Goal: Task Accomplishment & Management: Manage account settings

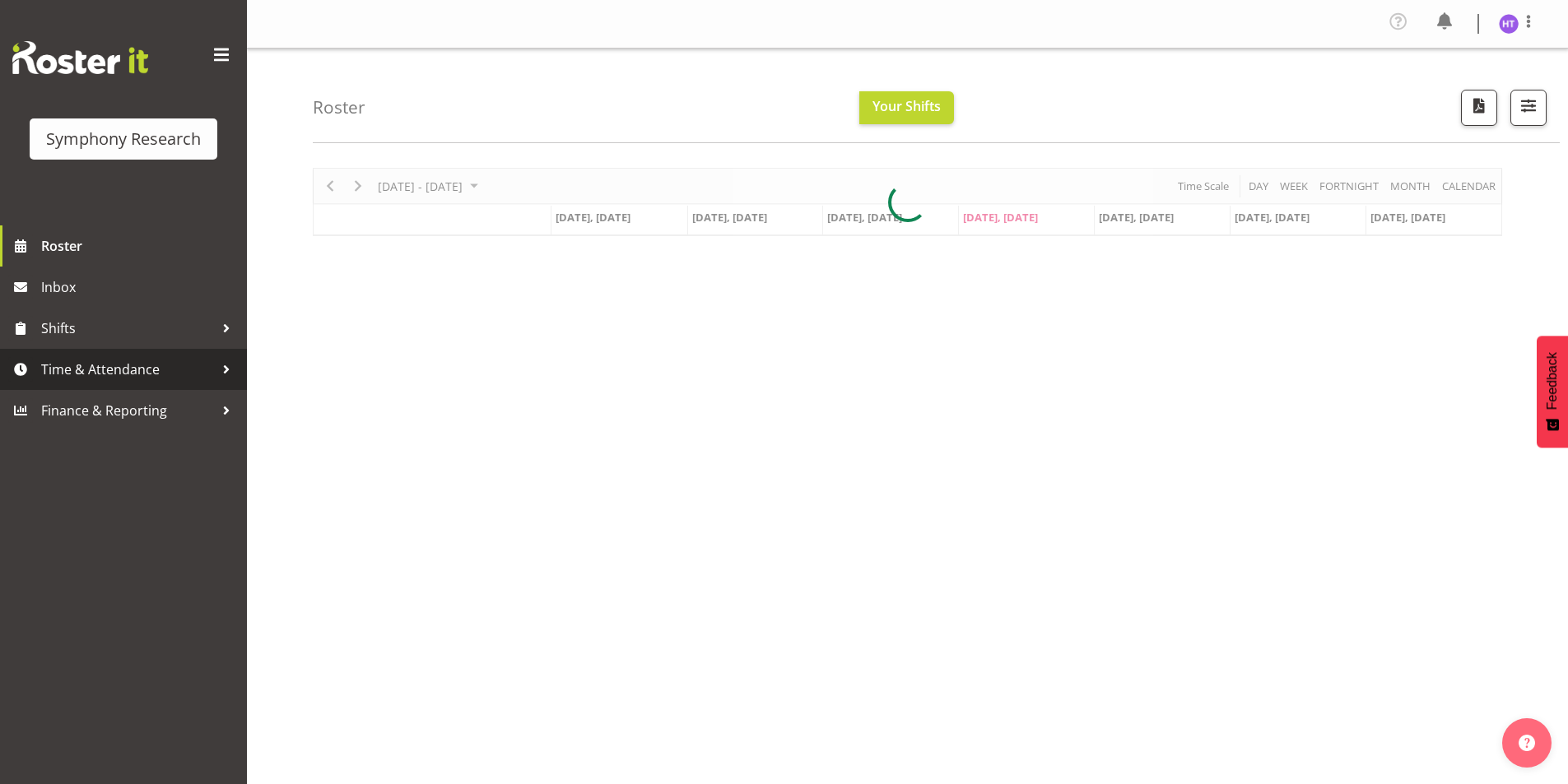
click at [122, 375] on span "Time & Attendance" at bounding box center [128, 369] width 173 height 25
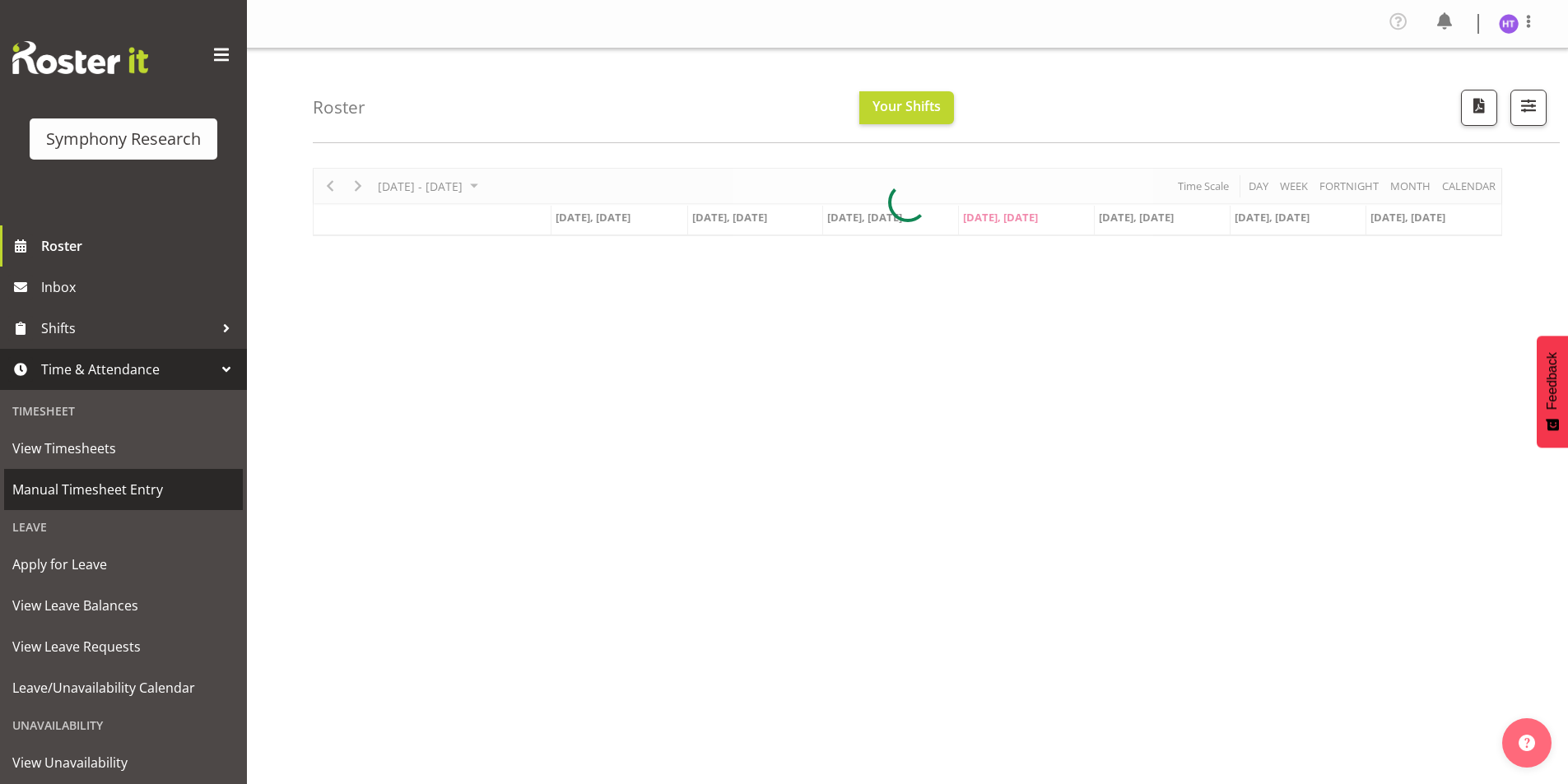
click at [119, 482] on span "Manual Timesheet Entry" at bounding box center [123, 490] width 222 height 25
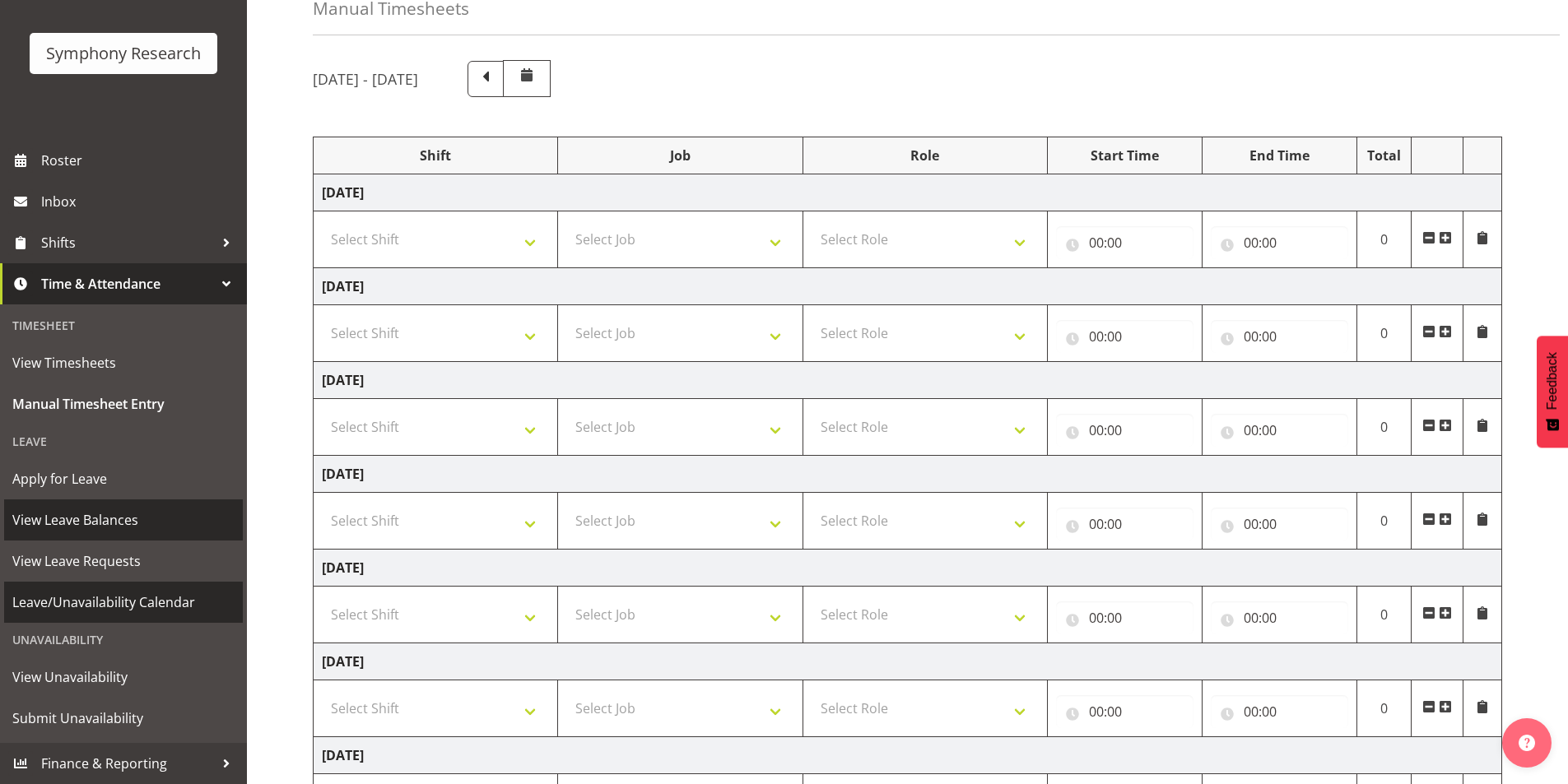
scroll to position [242, 0]
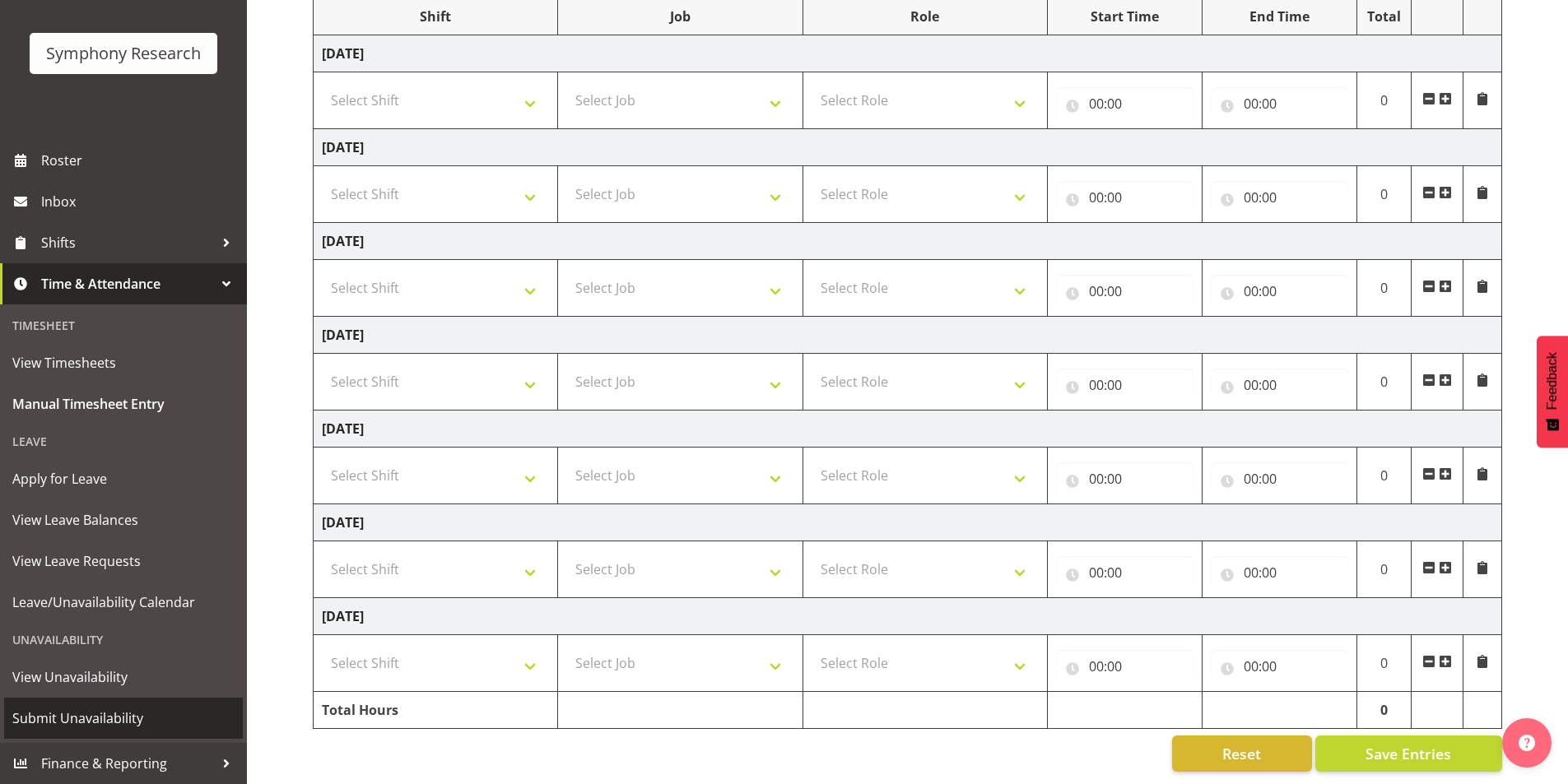
click at [71, 717] on span "Submit Unavailability" at bounding box center [123, 719] width 222 height 25
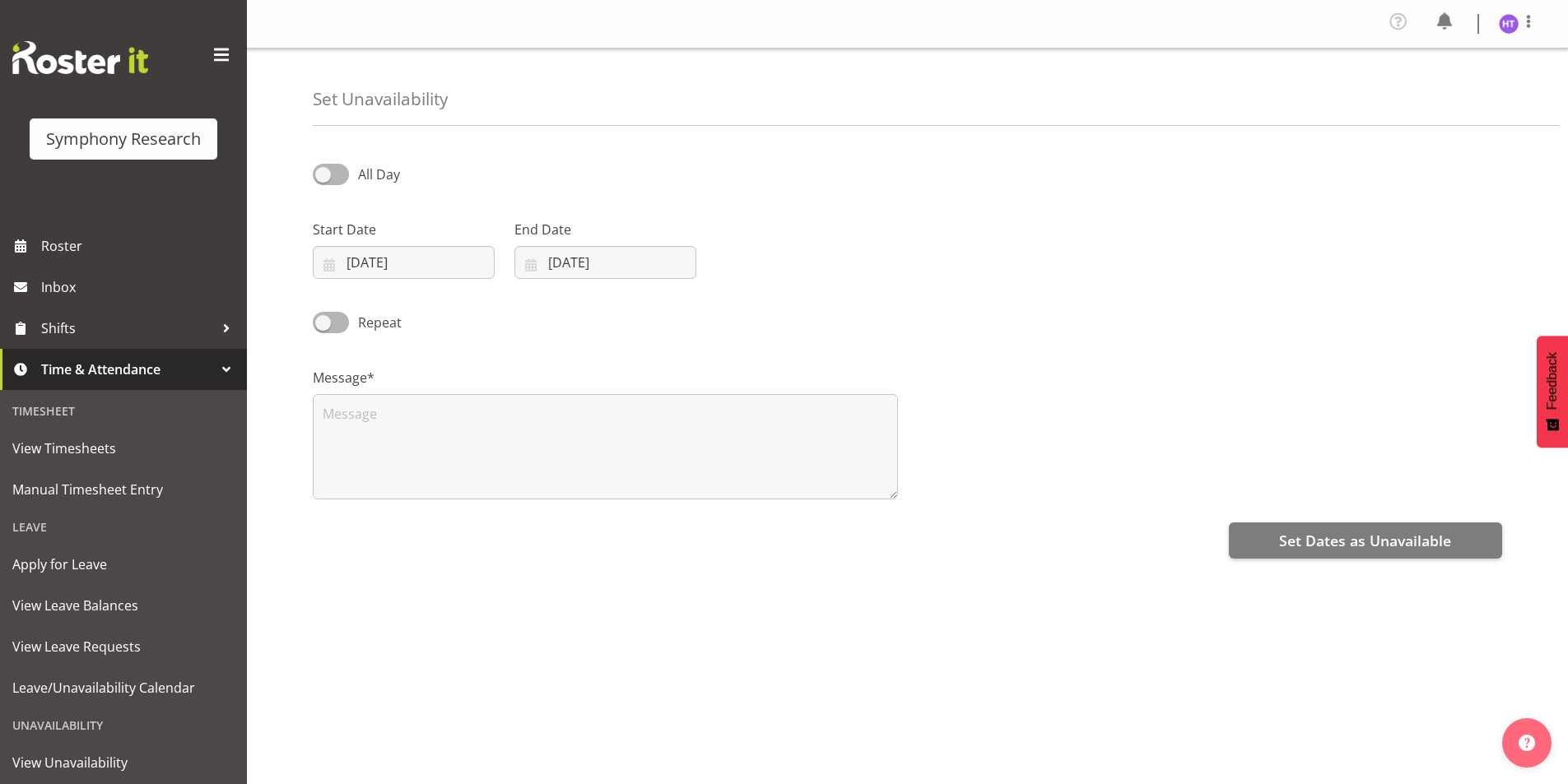
select select "8"
select select "2025"
click at [355, 260] on input "04/09/2025" at bounding box center [403, 263] width 182 height 33
click at [512, 430] on span "12" at bounding box center [511, 428] width 13 height 15
type input "12/09/2025"
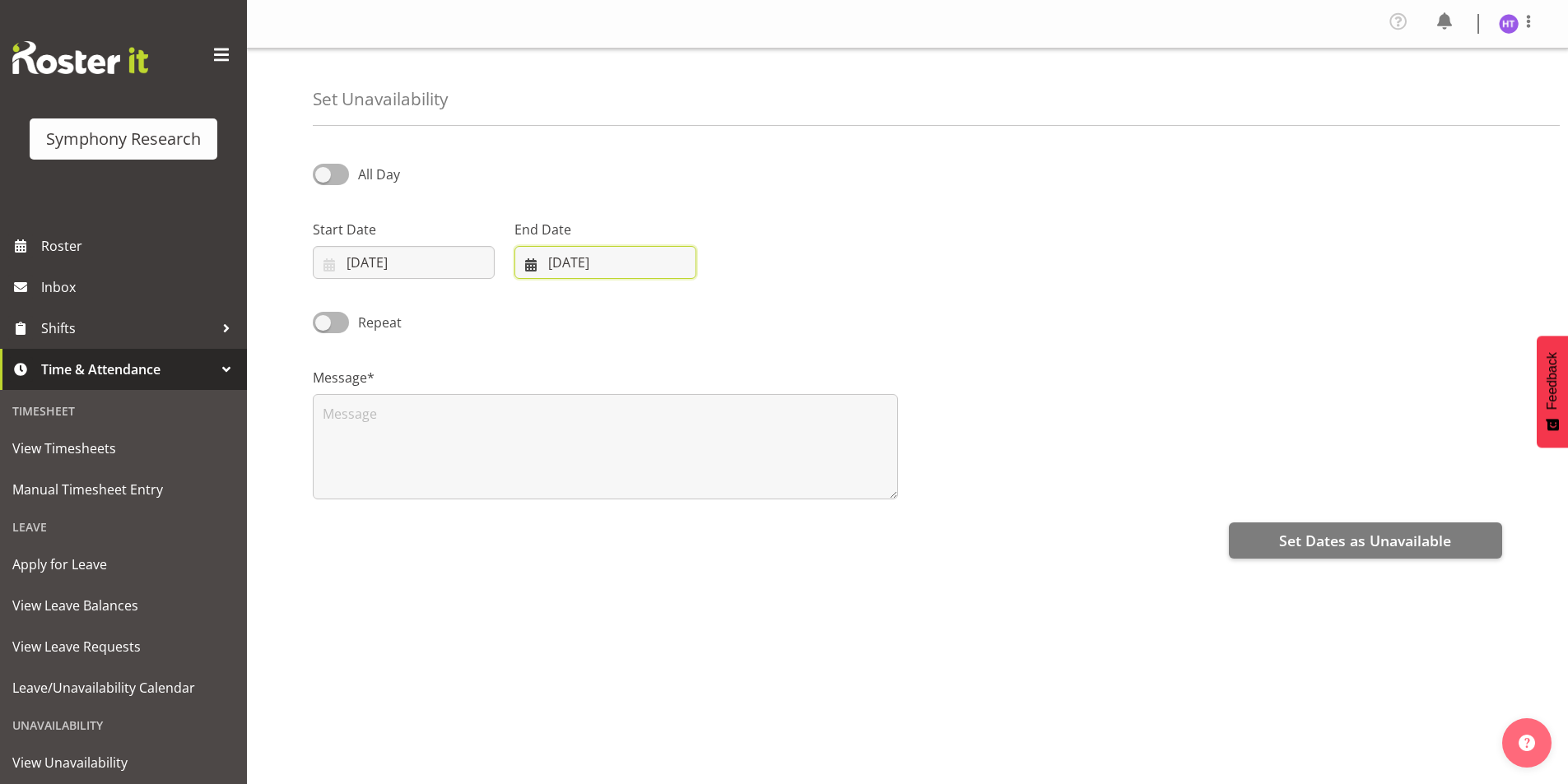
click at [551, 249] on input "04/09/2025" at bounding box center [605, 263] width 182 height 33
click at [705, 418] on link "12" at bounding box center [712, 428] width 33 height 31
type input "12/09/2025"
click at [334, 168] on span at bounding box center [331, 173] width 37 height 20
click at [323, 168] on input "All Day" at bounding box center [317, 173] width 11 height 11
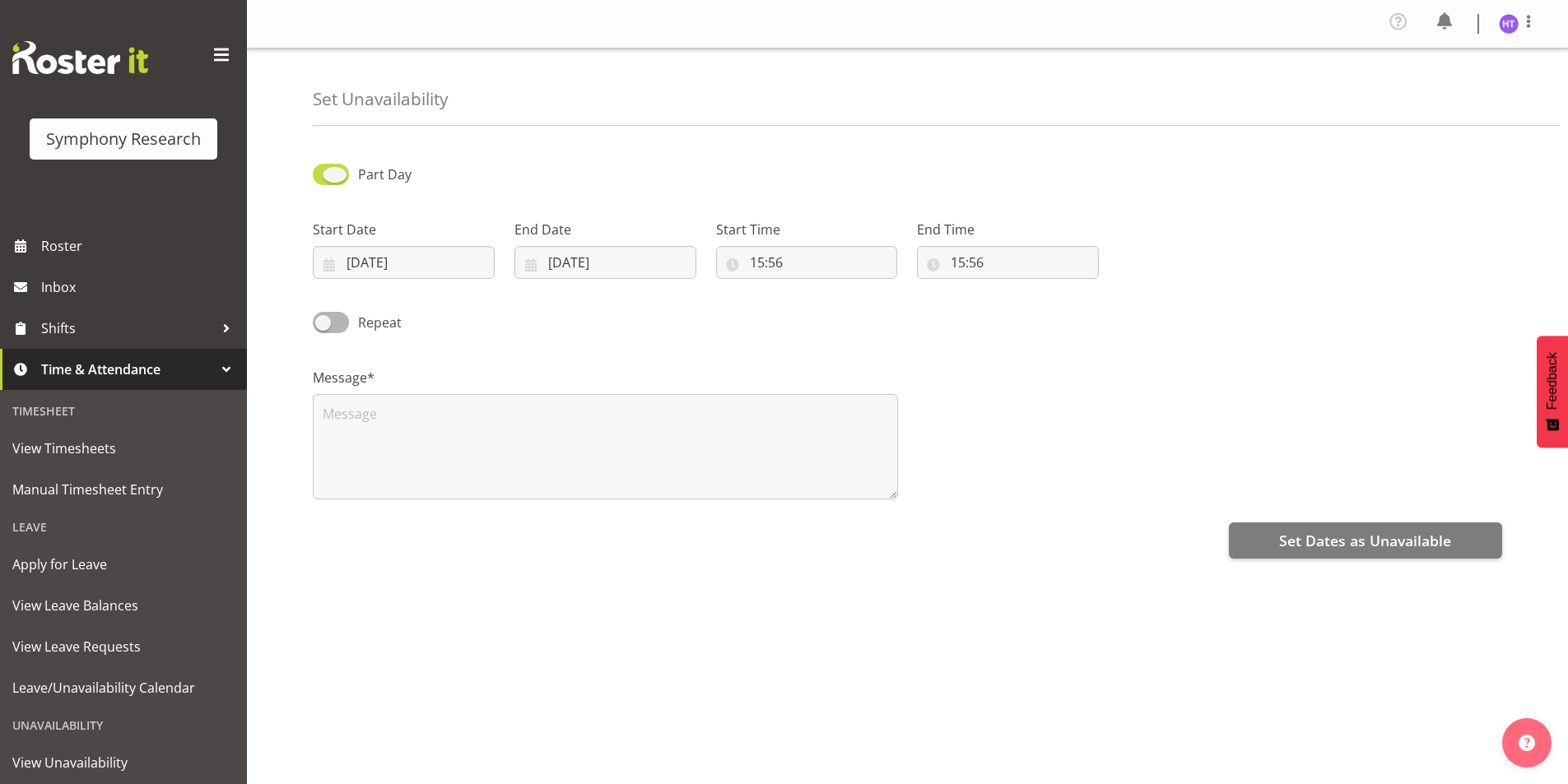
click at [334, 168] on span at bounding box center [331, 173] width 37 height 20
click at [323, 168] on input "Part Day" at bounding box center [317, 173] width 11 height 11
checkbox input "false"
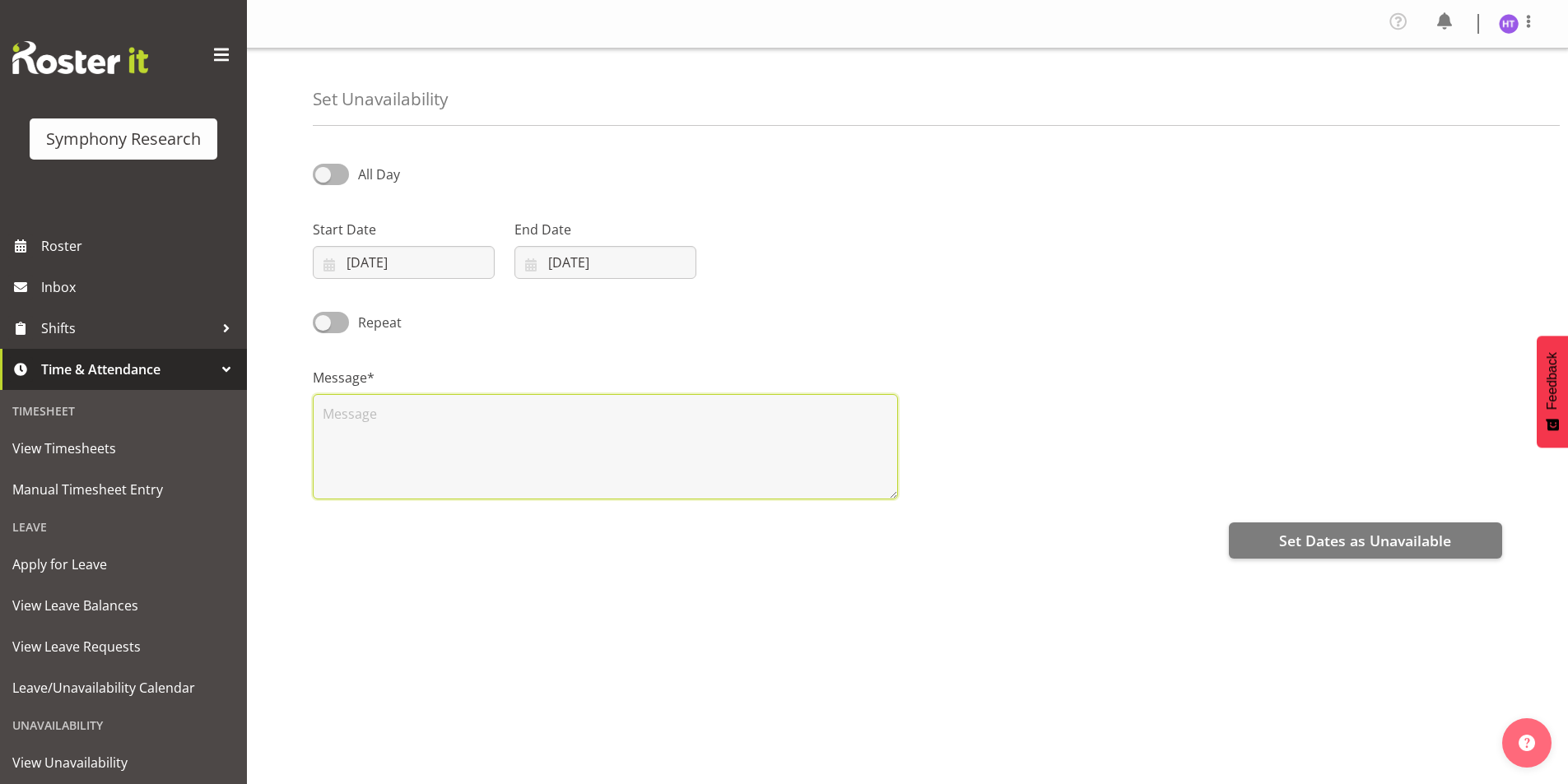
click at [625, 448] on textarea at bounding box center [605, 447] width 585 height 106
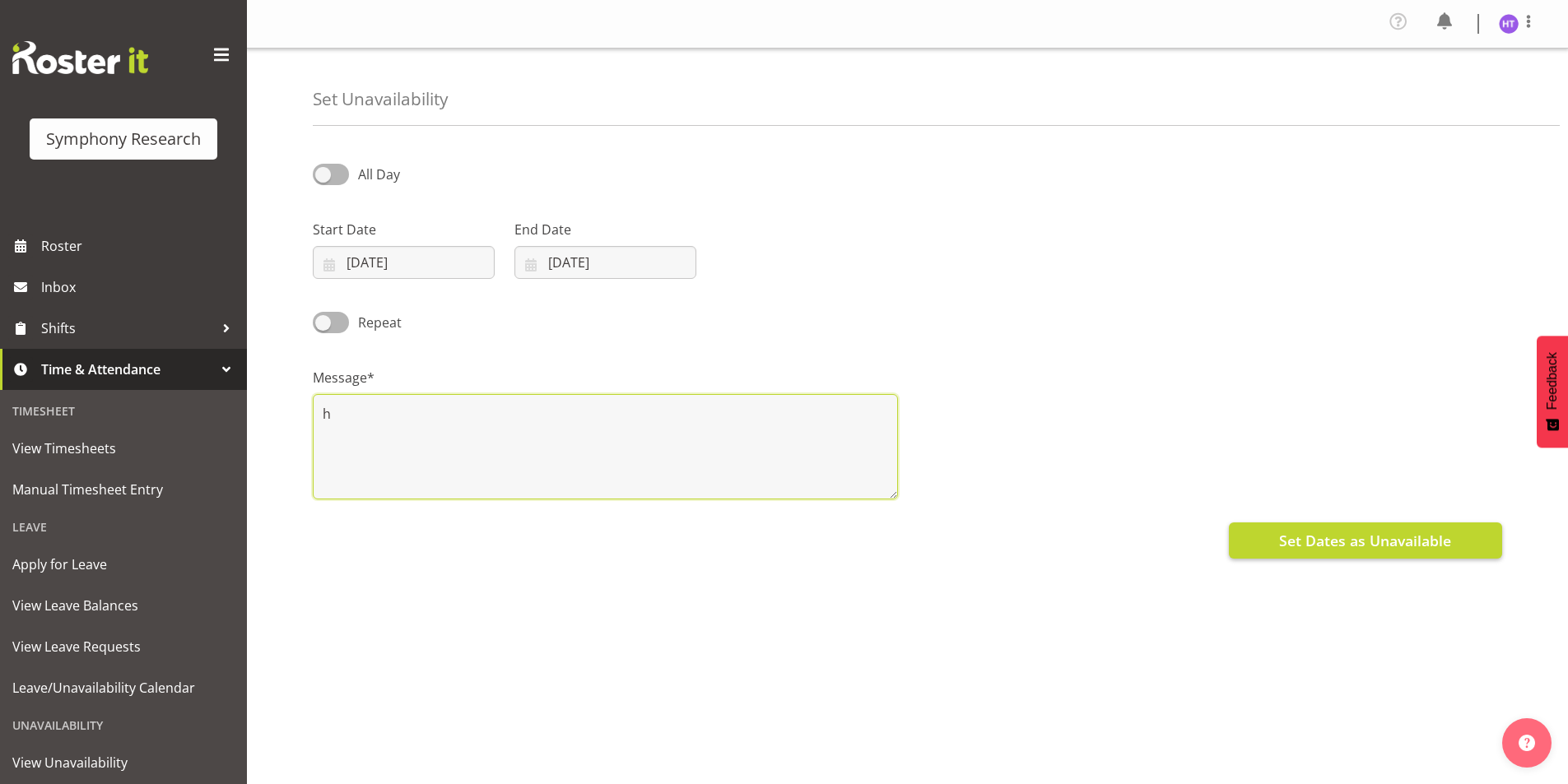
type textarea "h"
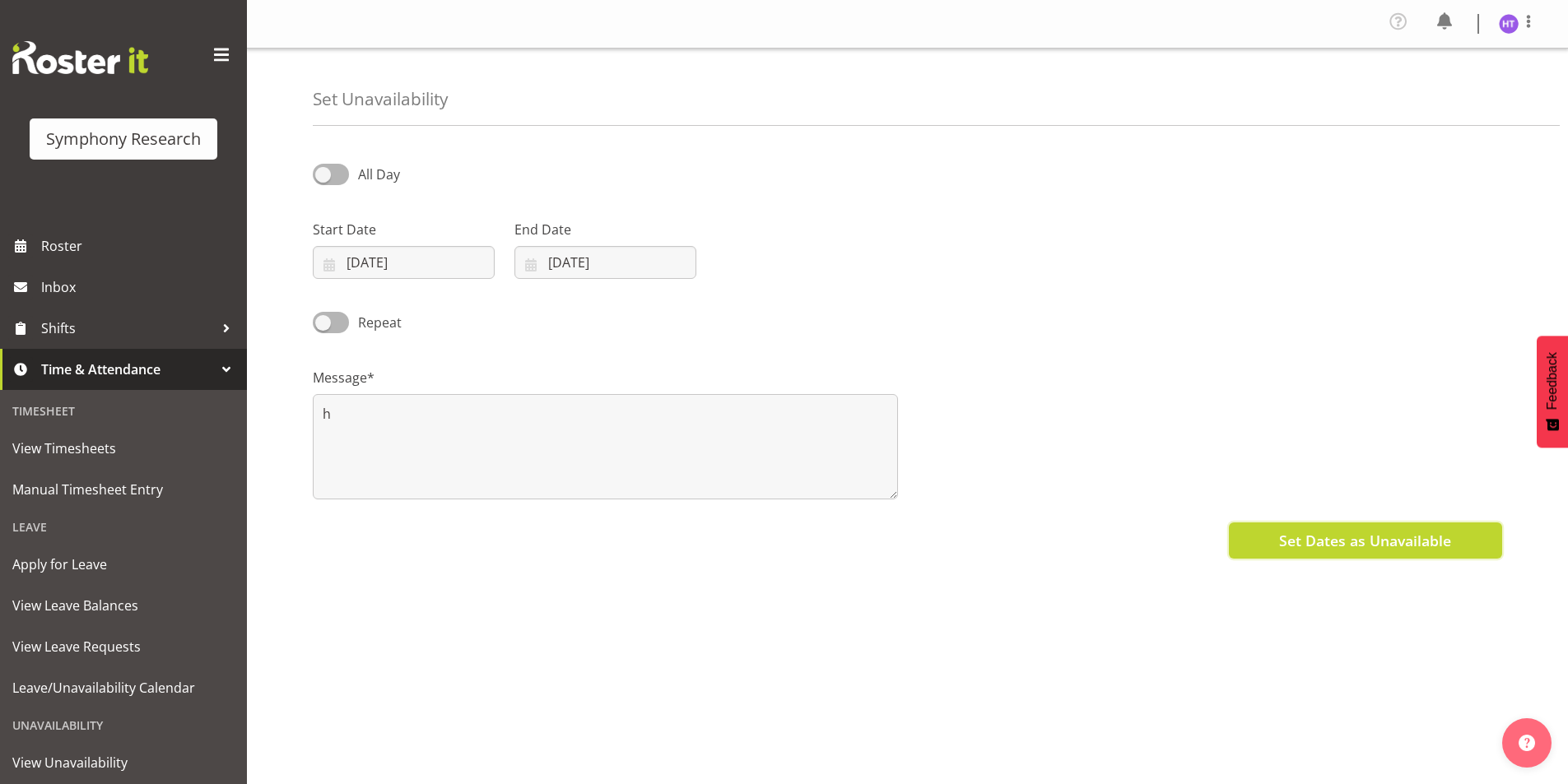
click at [1313, 542] on span "Set Dates as Unavailable" at bounding box center [1365, 541] width 172 height 21
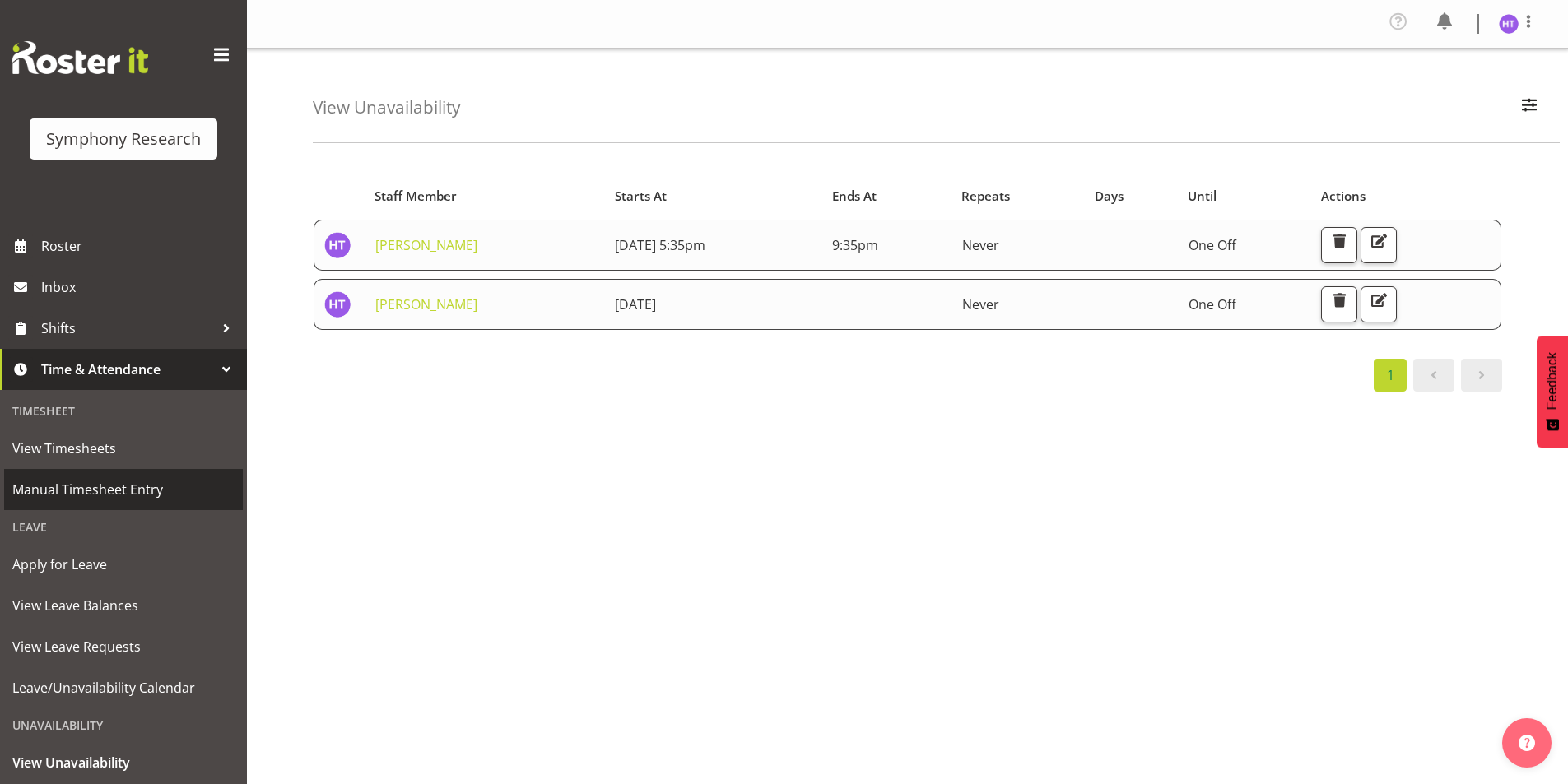
click at [110, 490] on span "Manual Timesheet Entry" at bounding box center [123, 490] width 222 height 25
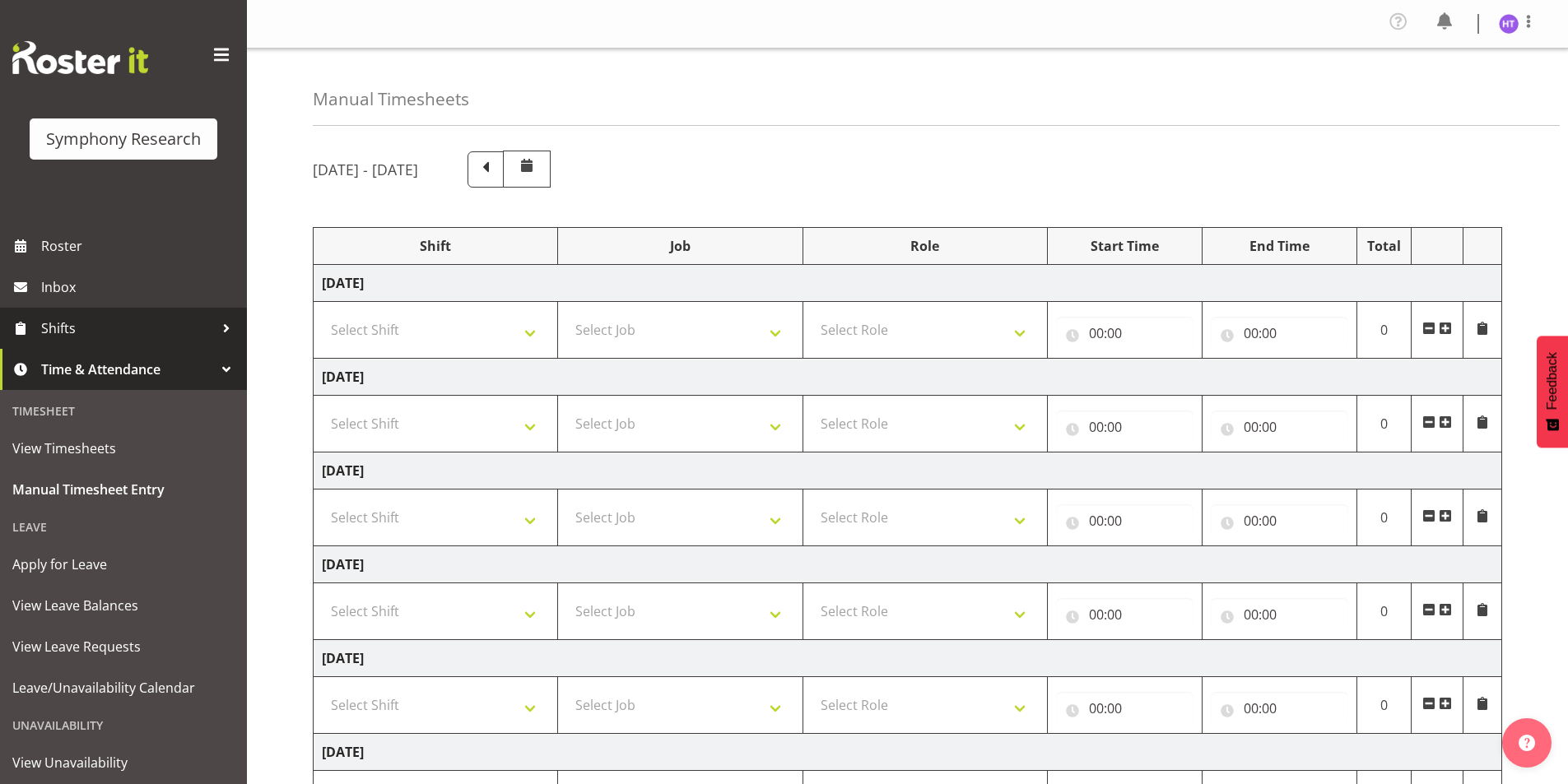
click at [85, 319] on span "Shifts" at bounding box center [128, 329] width 173 height 25
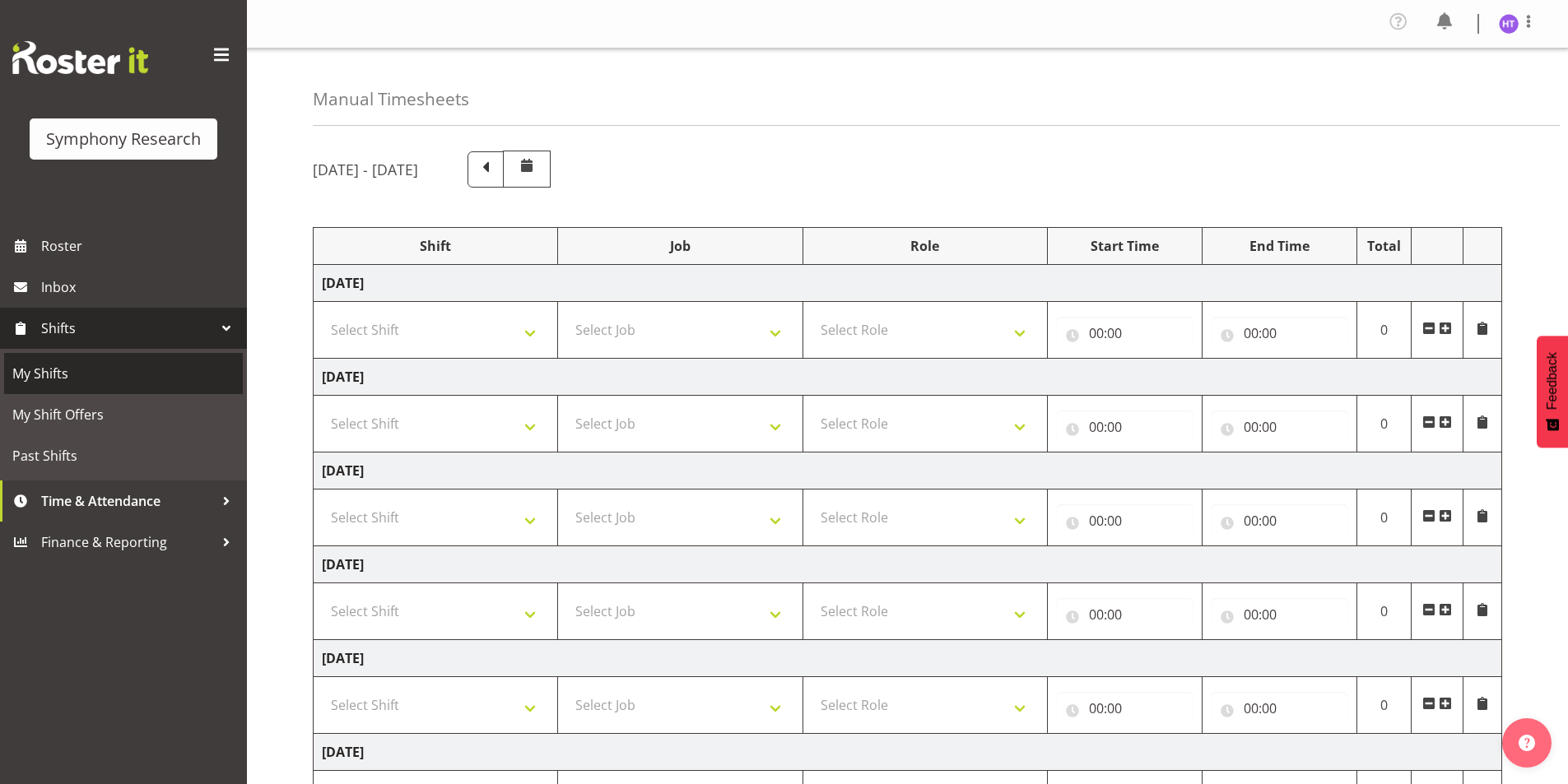
click at [85, 356] on link "My Shifts" at bounding box center [123, 373] width 239 height 41
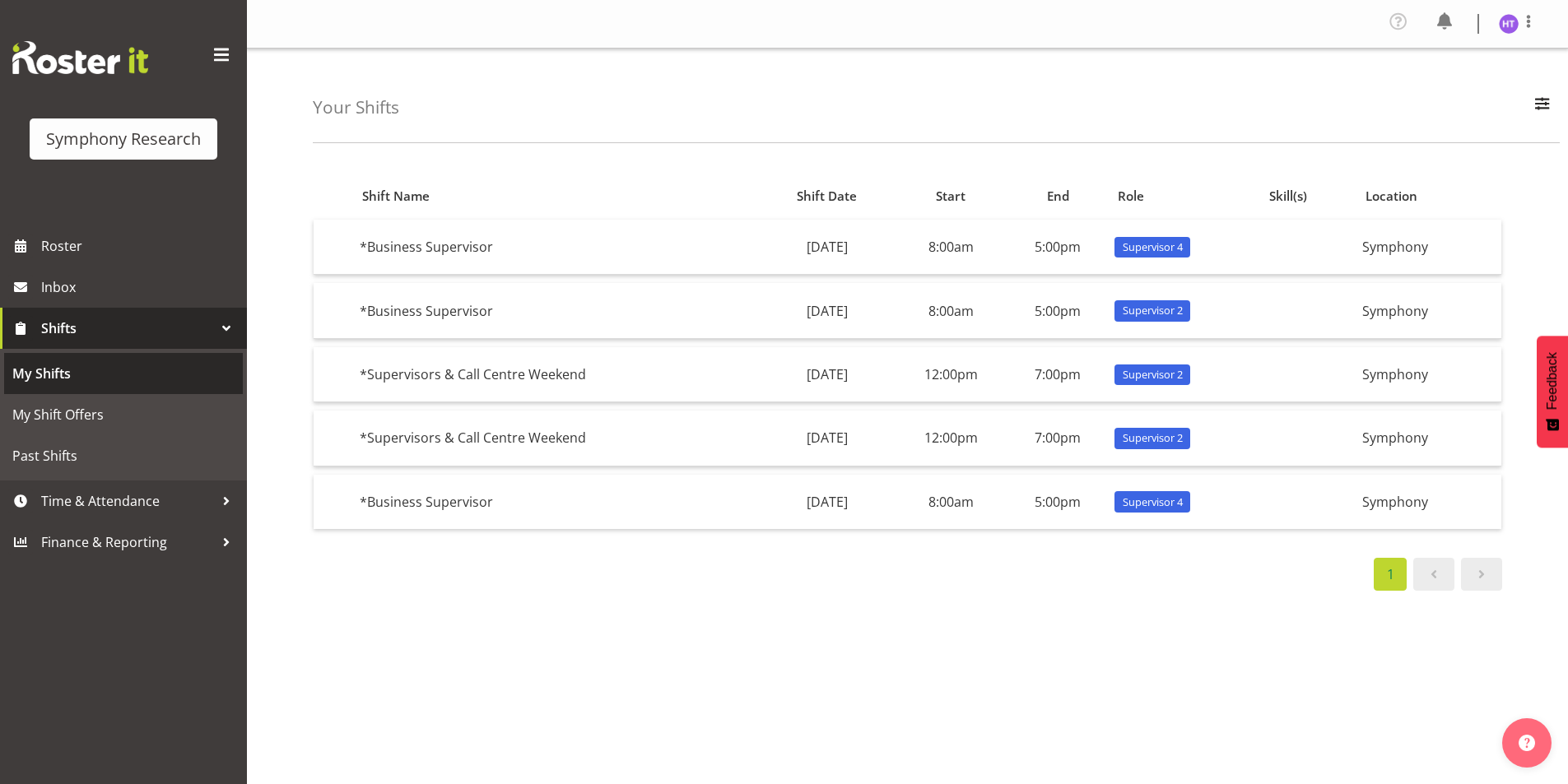
click at [90, 371] on span "My Shifts" at bounding box center [123, 374] width 222 height 25
